Goal: Find specific page/section: Find specific page/section

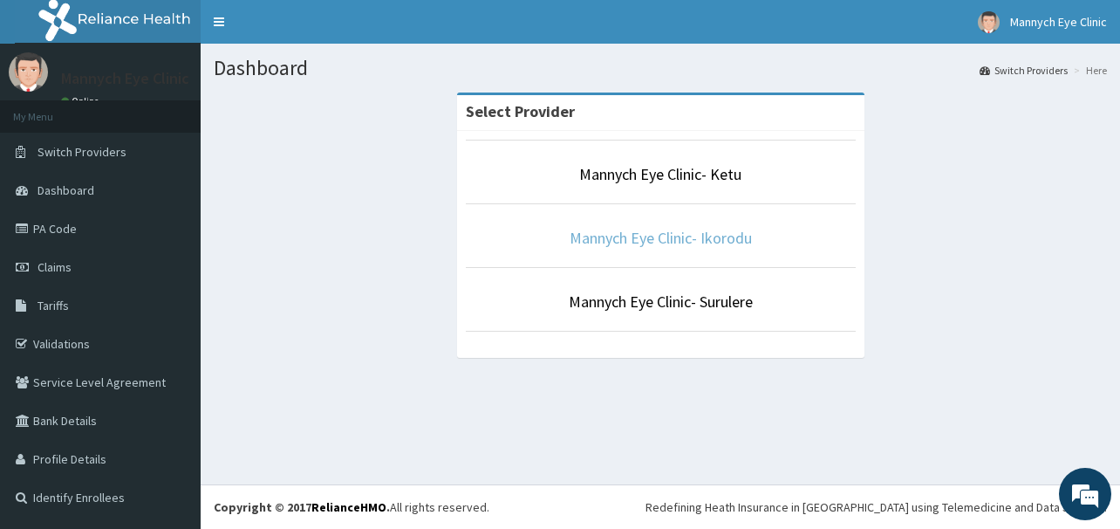
click at [680, 245] on link "Mannych Eye Clinic- Ikorodu" at bounding box center [661, 238] width 182 height 20
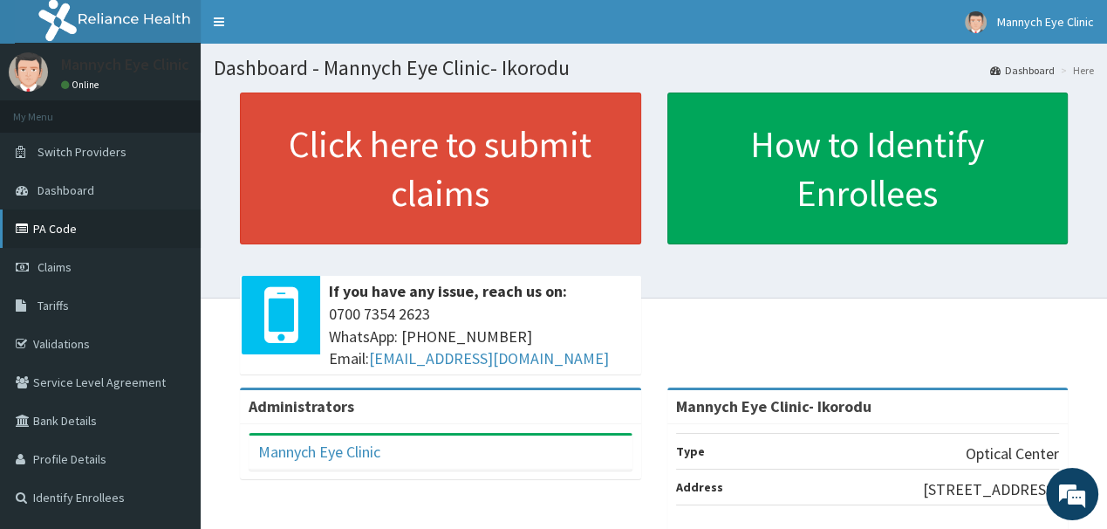
click at [66, 224] on link "PA Code" at bounding box center [100, 228] width 201 height 38
